Goal: Transaction & Acquisition: Download file/media

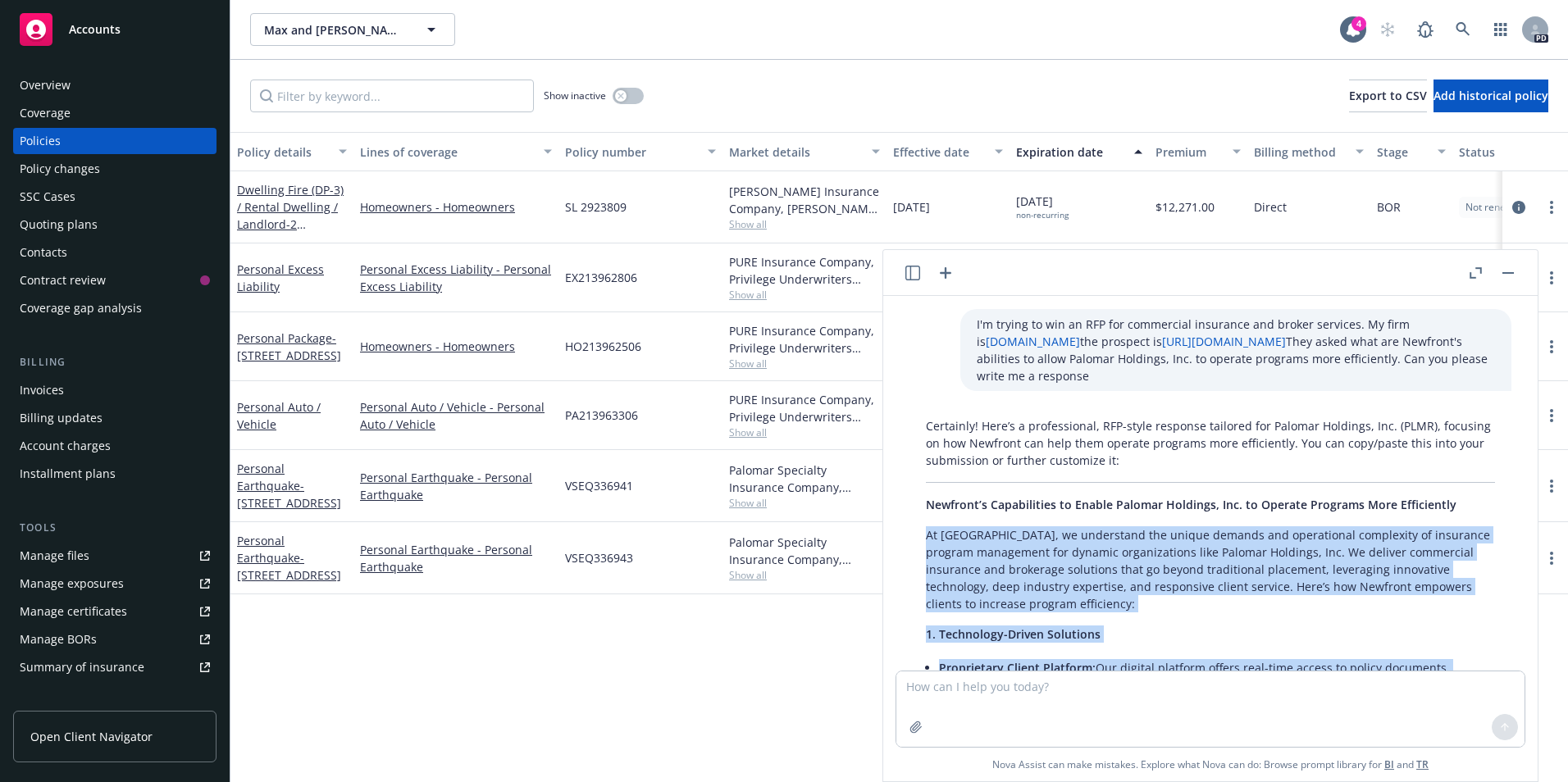
scroll to position [876, 0]
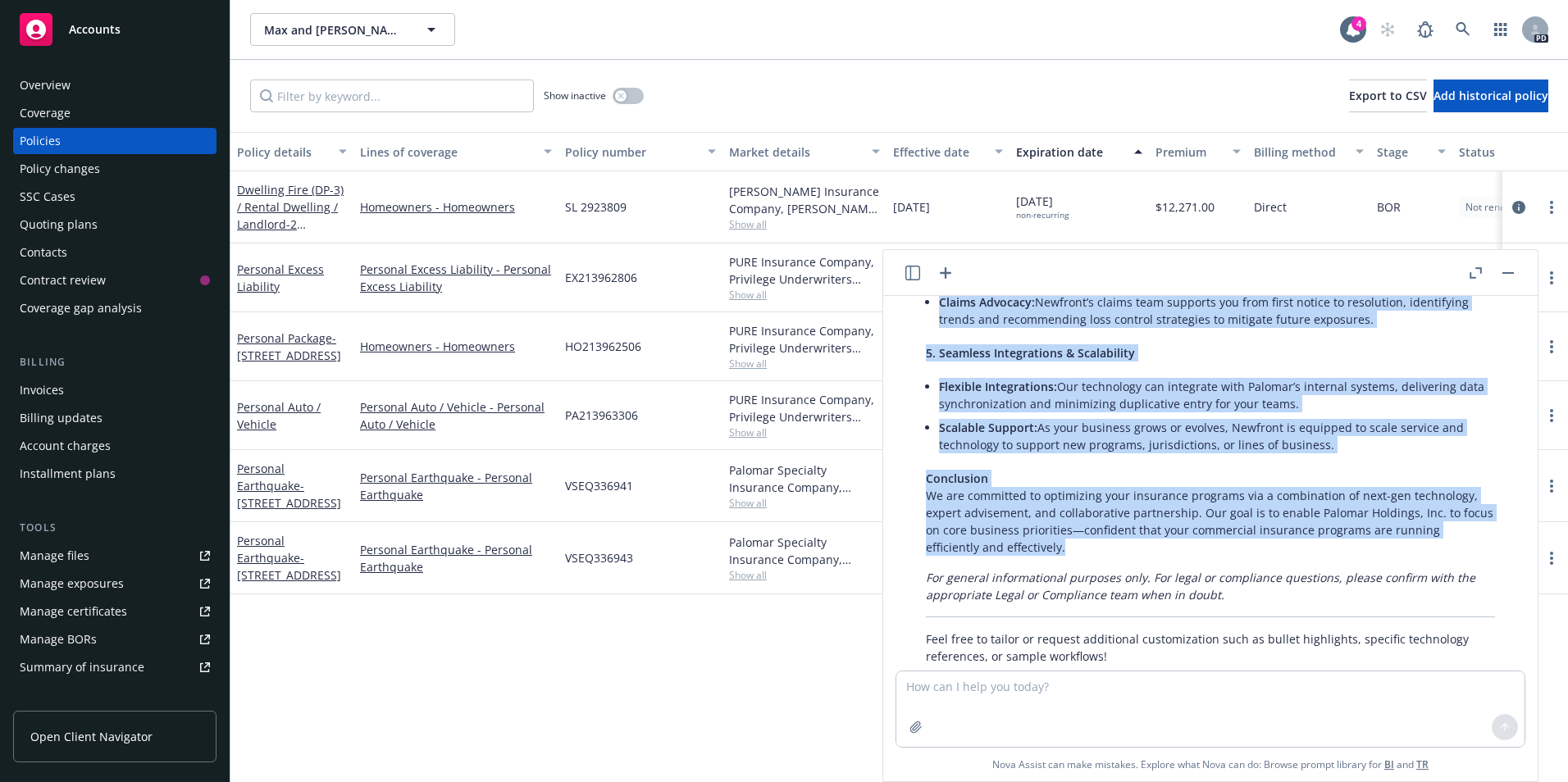
click at [1504, 277] on button "button" at bounding box center [1508, 273] width 20 height 20
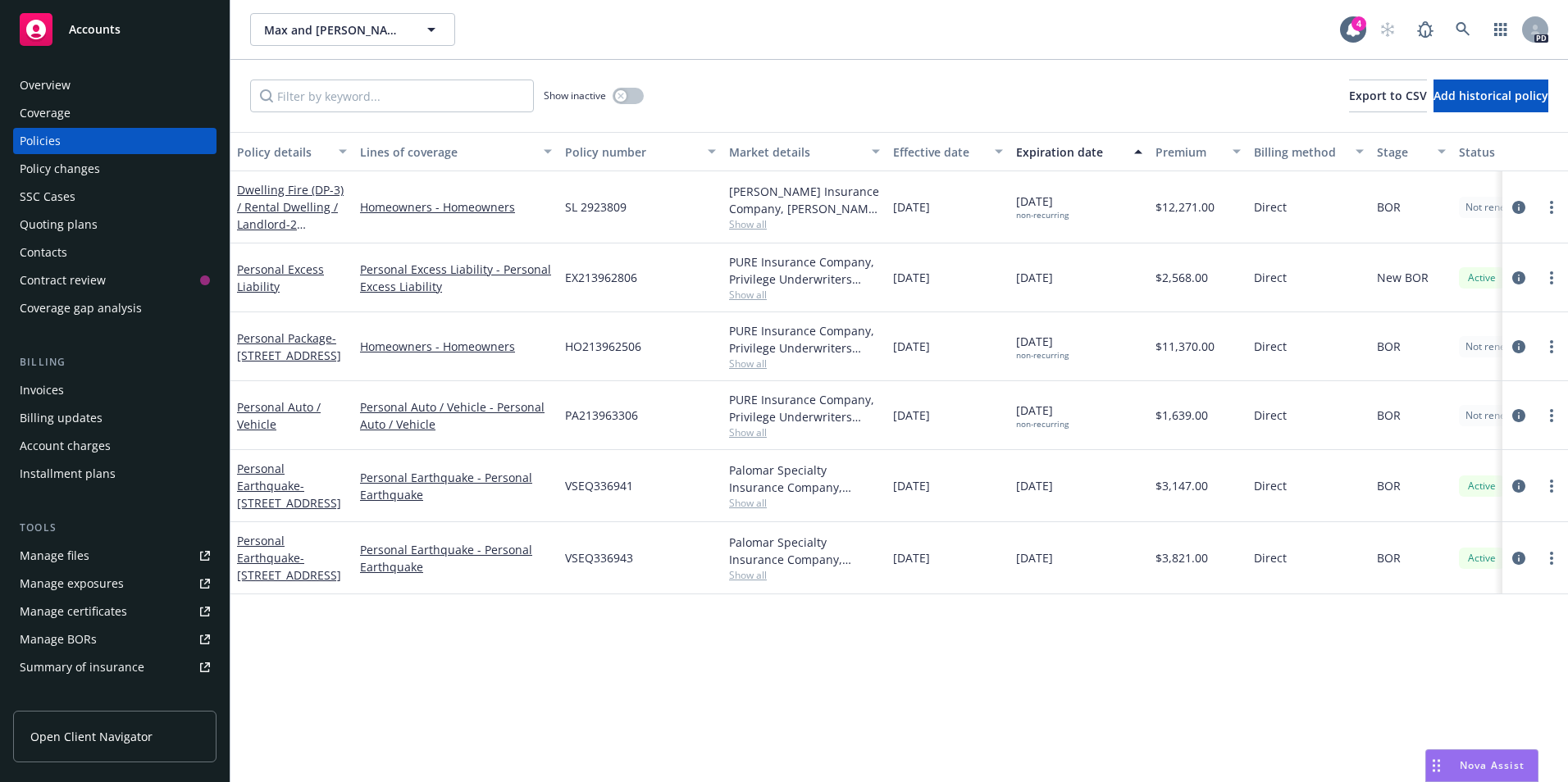
click at [50, 92] on div "Overview" at bounding box center [45, 85] width 51 height 26
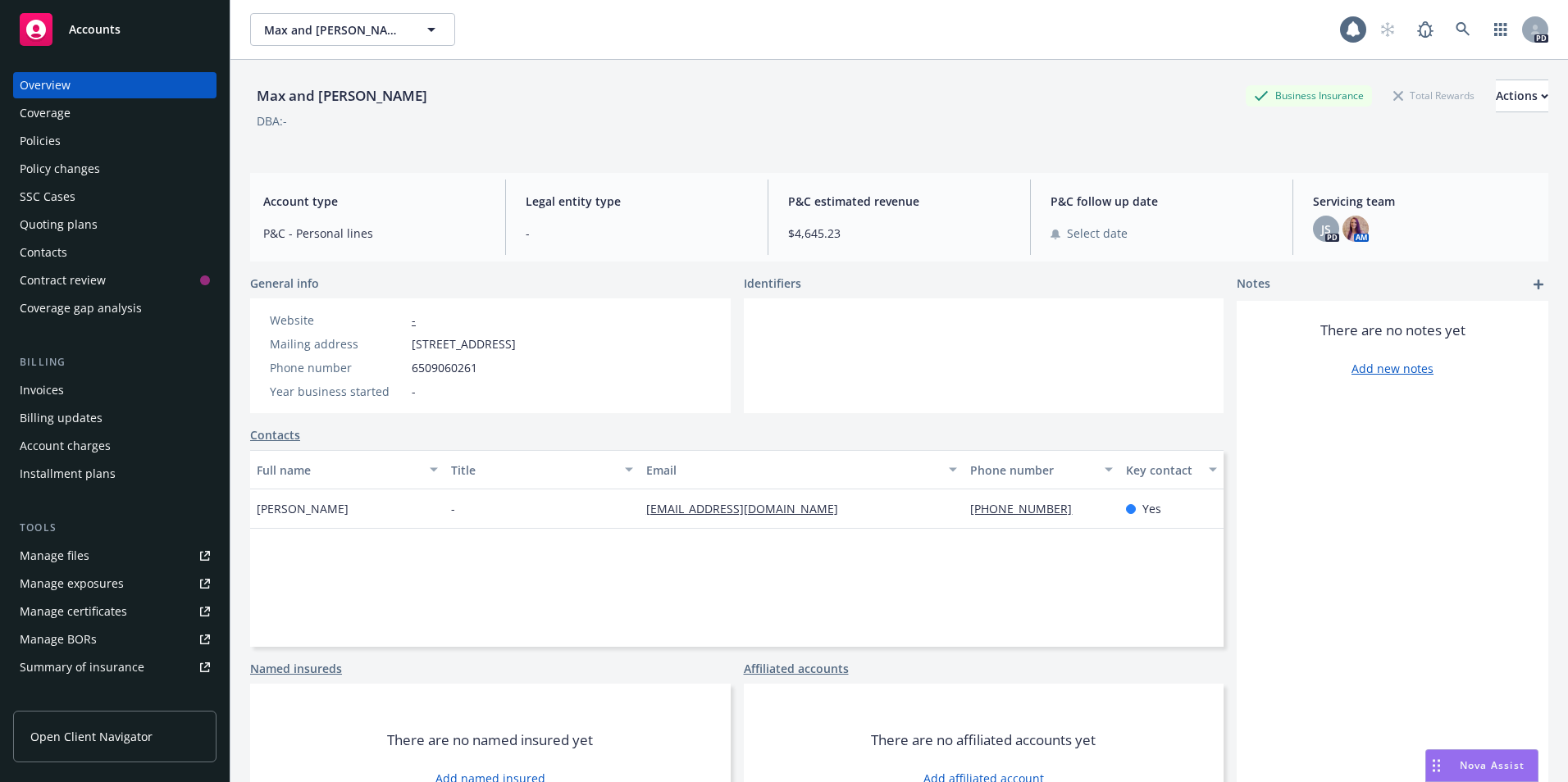
click at [92, 36] on span "Accounts" at bounding box center [95, 29] width 52 height 13
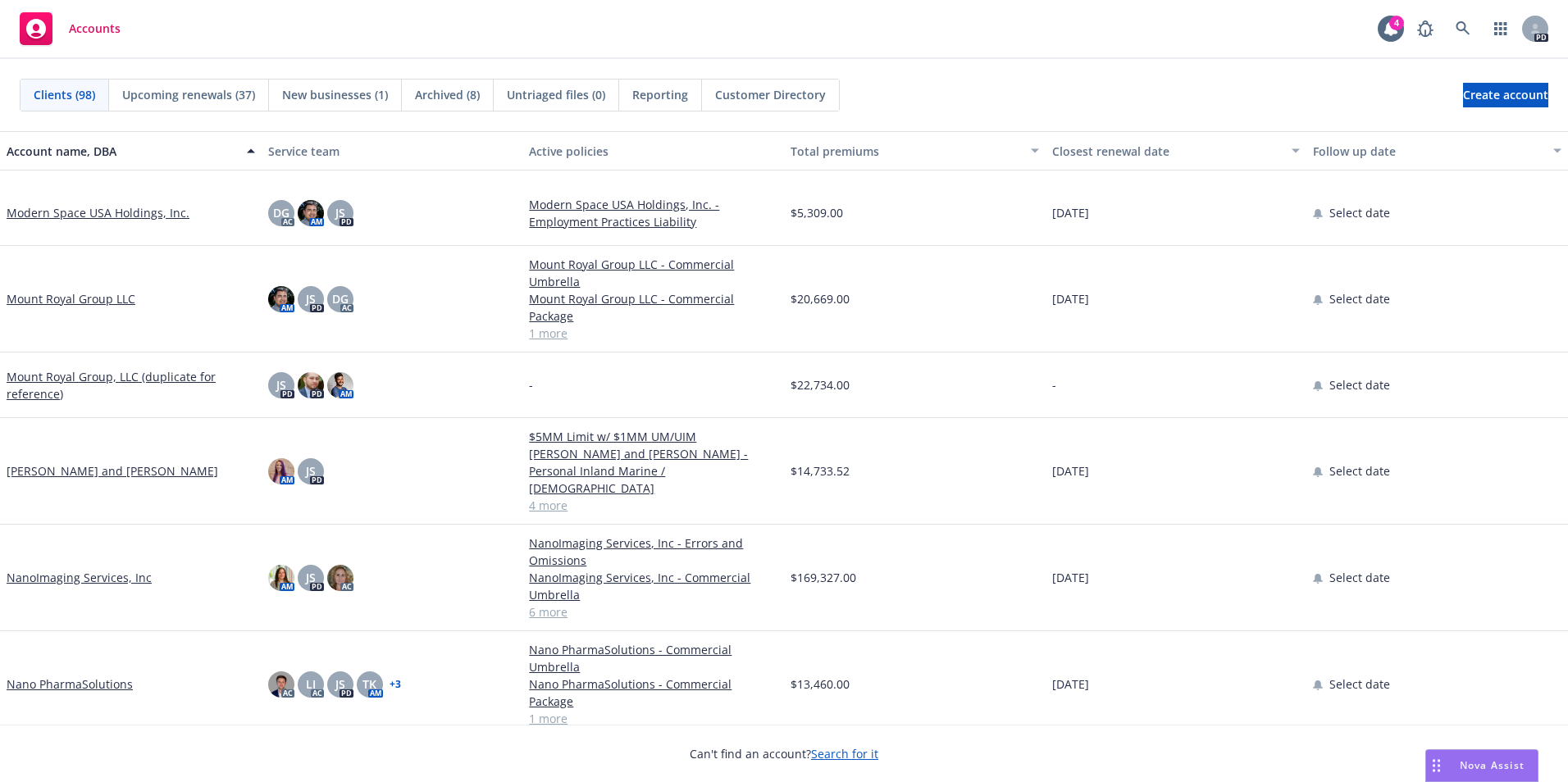
scroll to position [3280, 0]
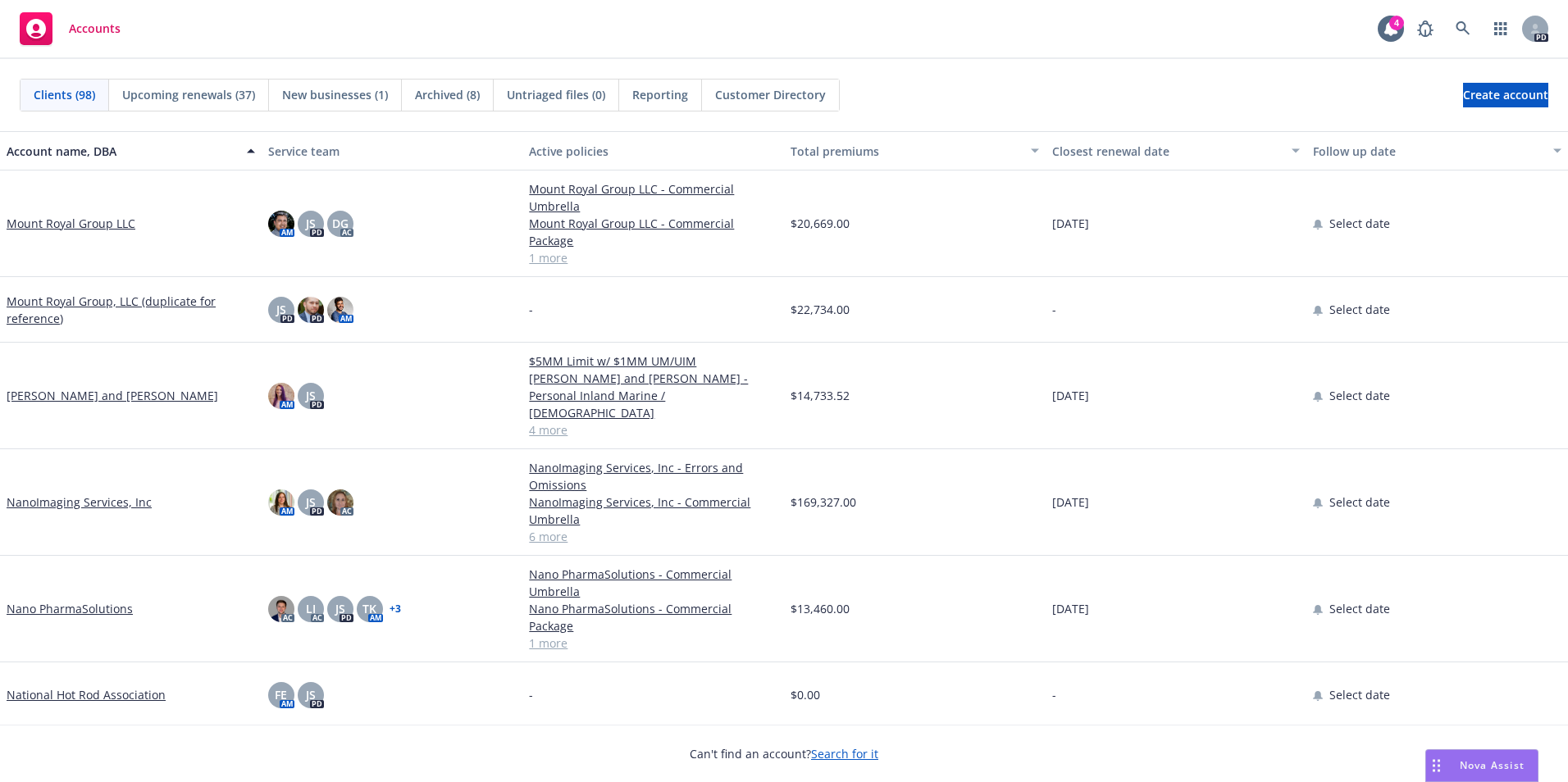
click at [87, 494] on link "NanoImaging Services, Inc" at bounding box center [78, 502] width 145 height 17
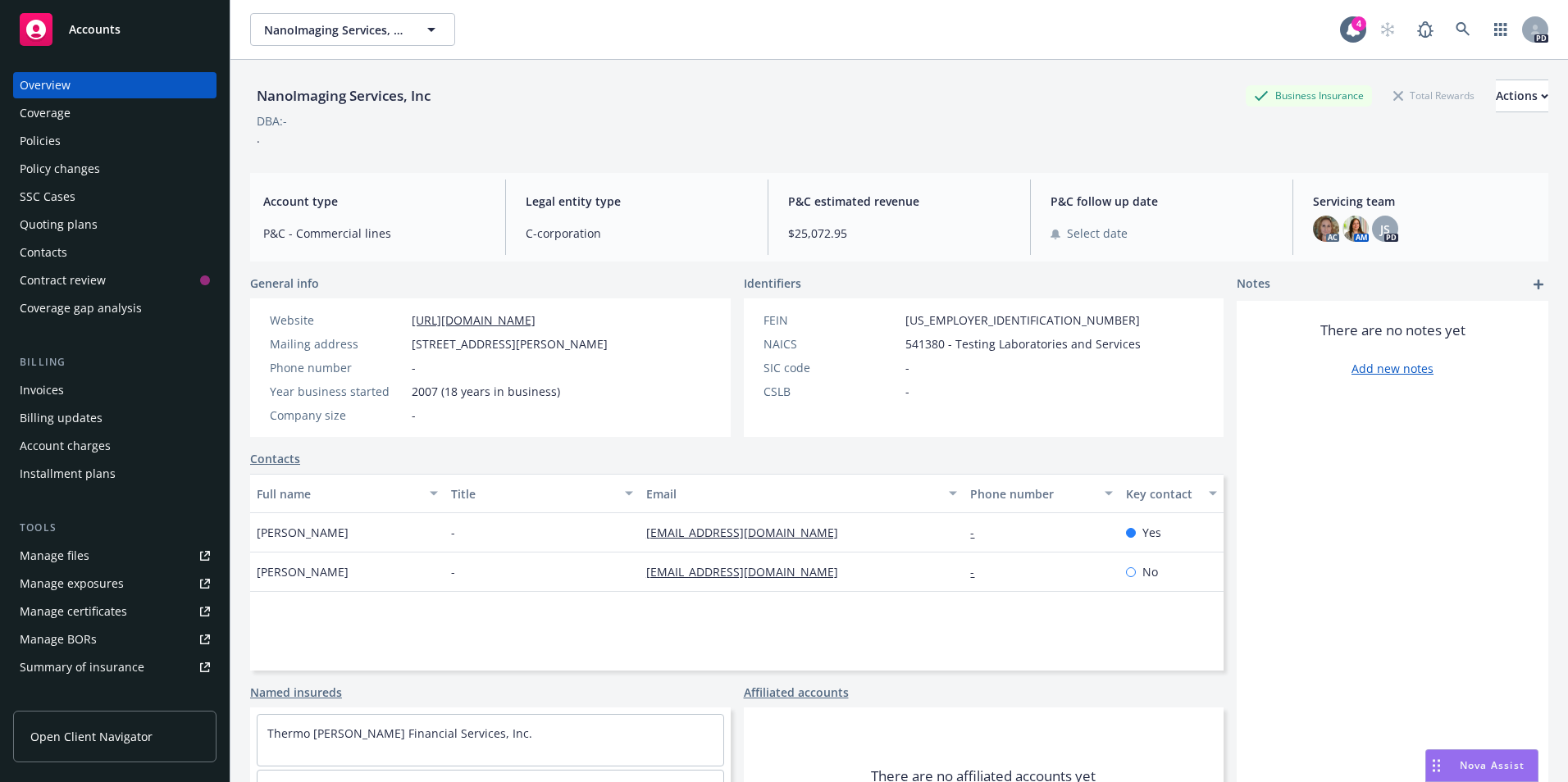
click at [89, 142] on div "Policies" at bounding box center [114, 140] width 190 height 26
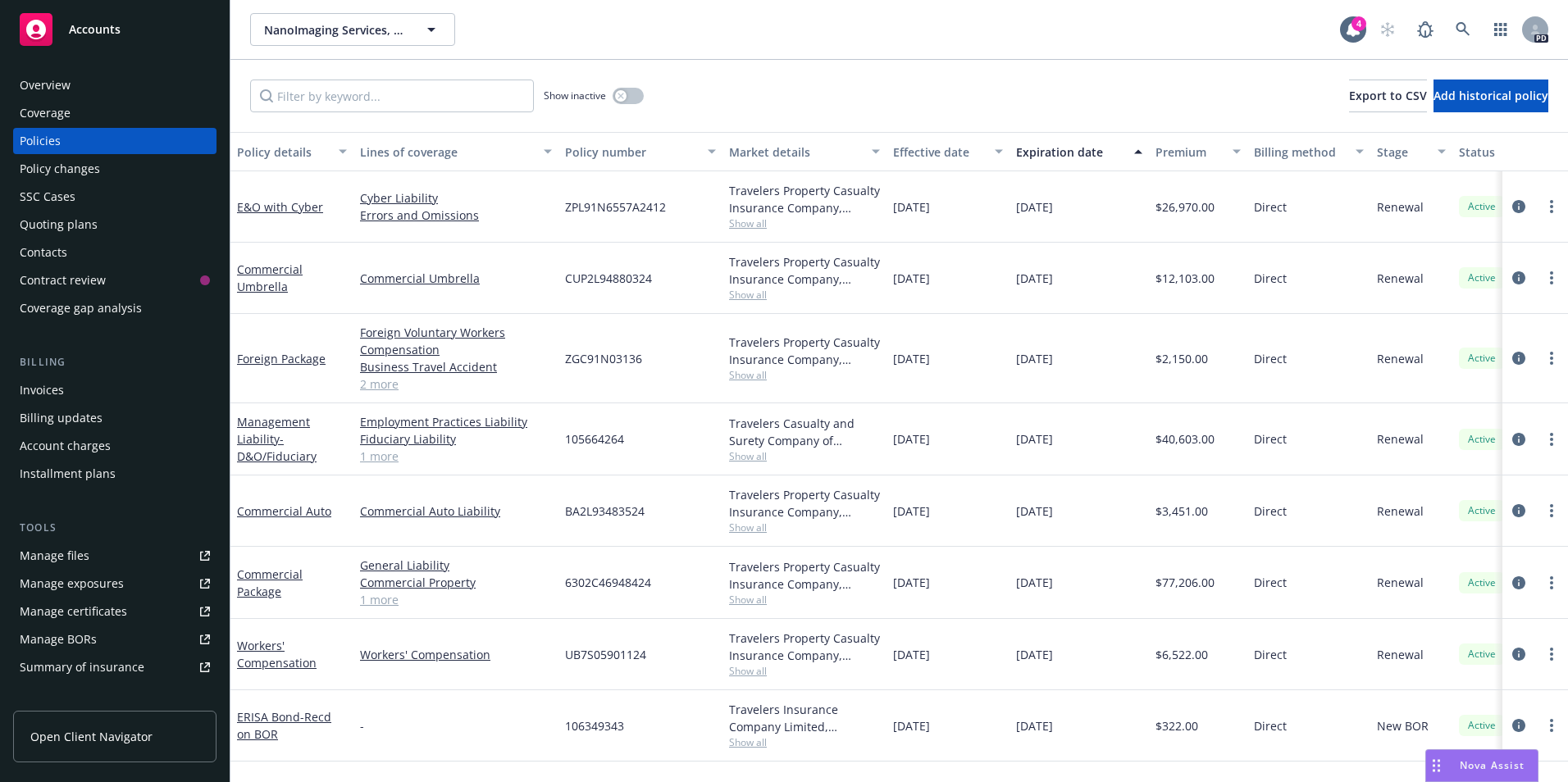
click at [386, 605] on link "1 more" at bounding box center [456, 599] width 192 height 17
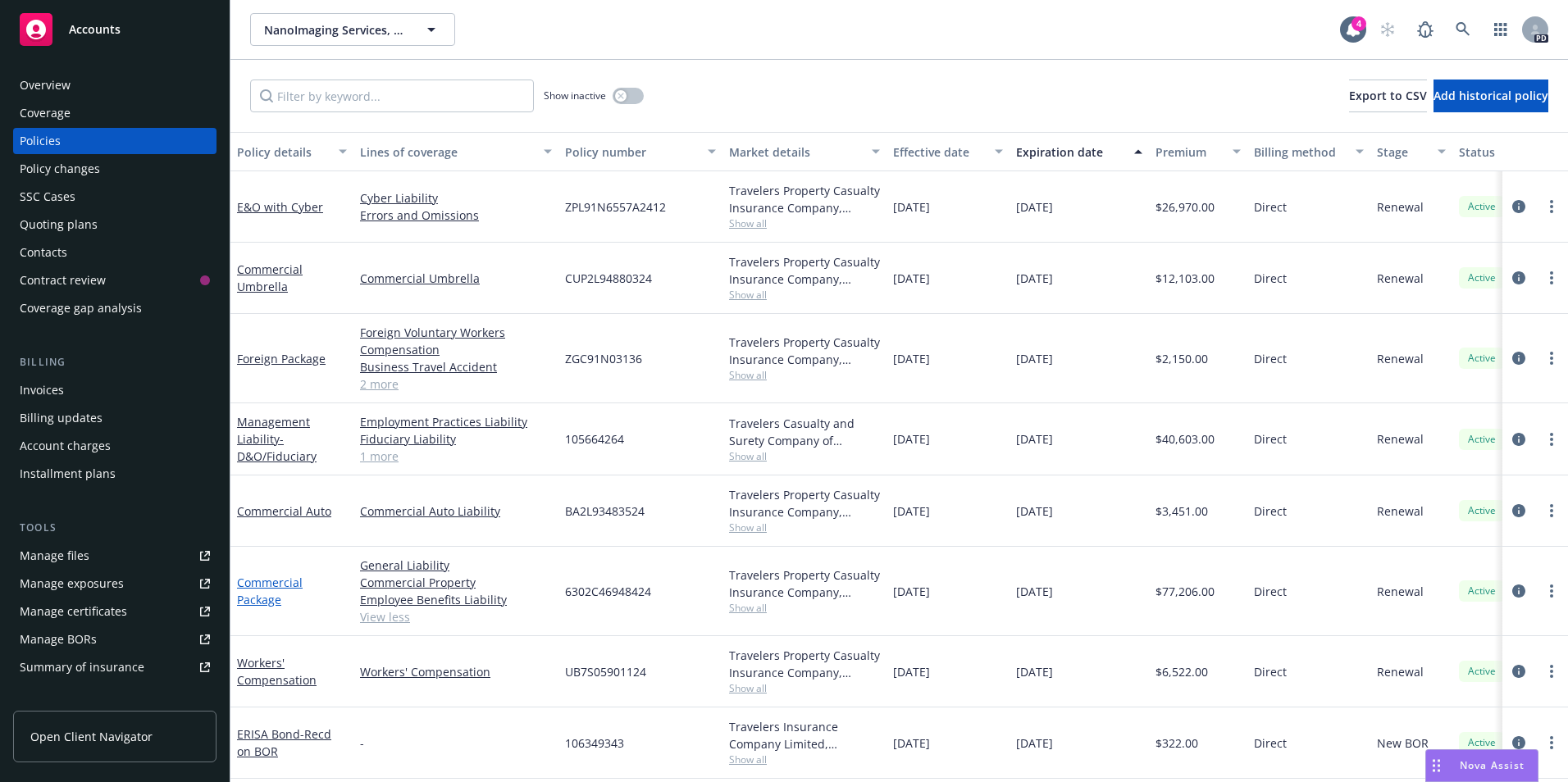
click at [275, 589] on link "Commercial Package" at bounding box center [270, 591] width 66 height 33
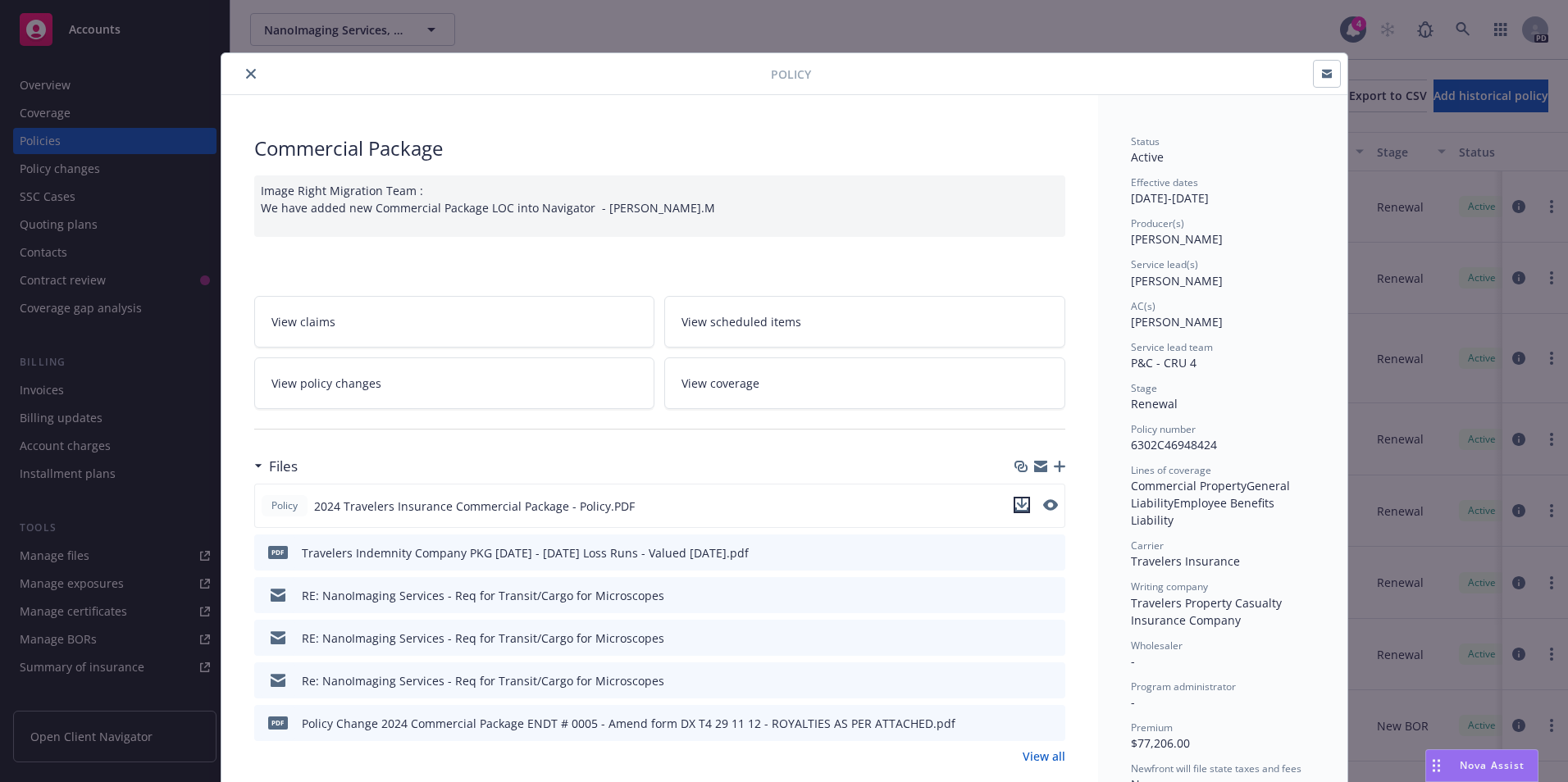
click at [1015, 504] on icon "download file" at bounding box center [1021, 505] width 13 height 13
